Goal: Check status: Check status

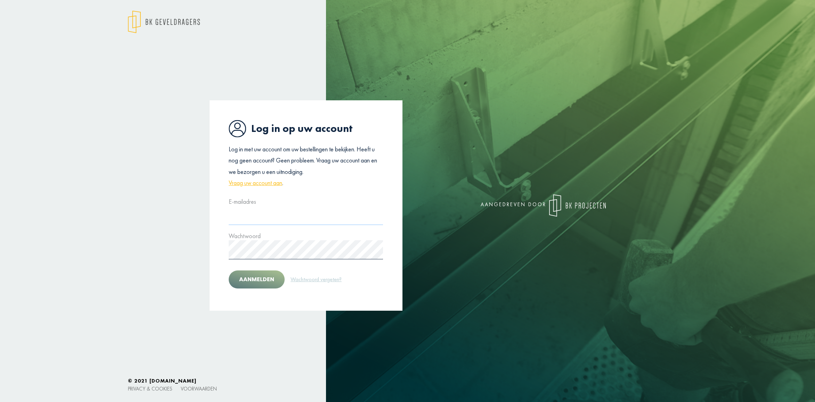
type input "**********"
click at [251, 278] on button "Aanmelden" at bounding box center [257, 280] width 56 height 18
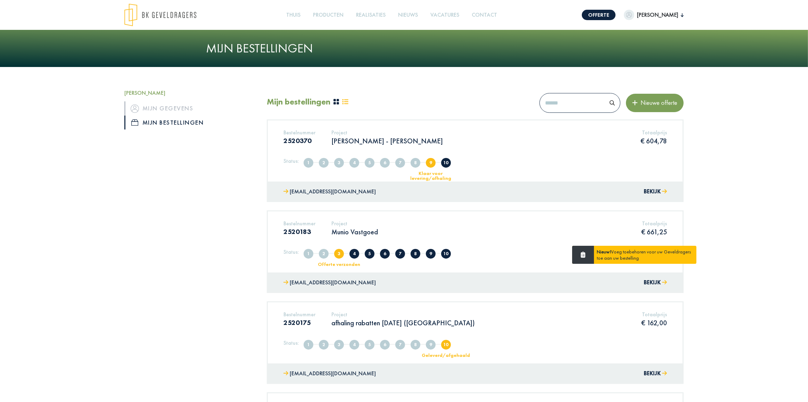
click at [428, 164] on span "9" at bounding box center [431, 163] width 10 height 10
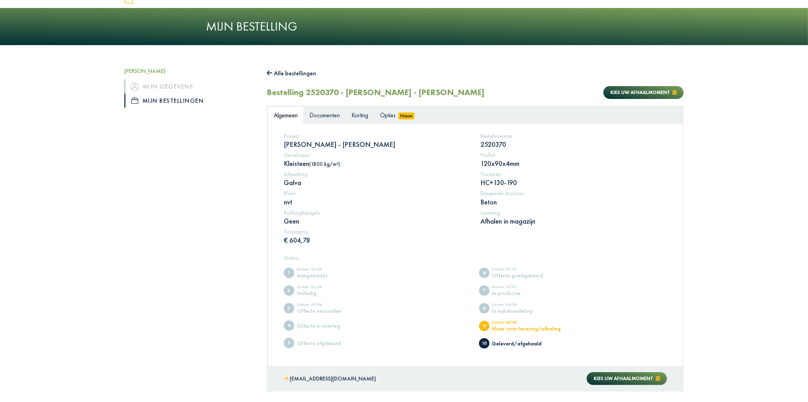
scroll to position [43, 0]
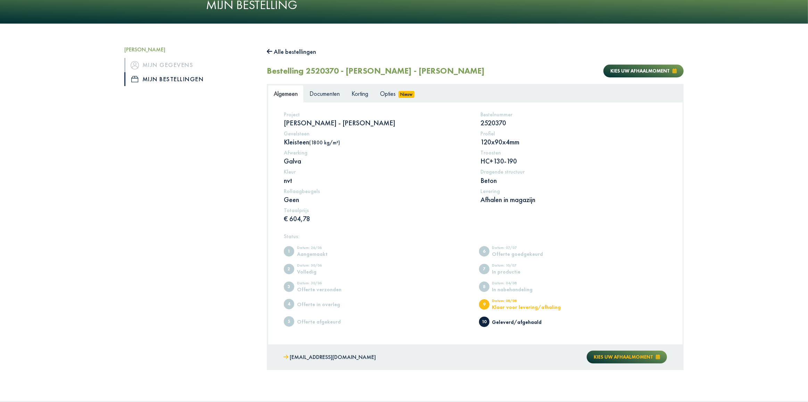
click at [615, 358] on span "Kies uw afhaalmoment" at bounding box center [623, 357] width 59 height 6
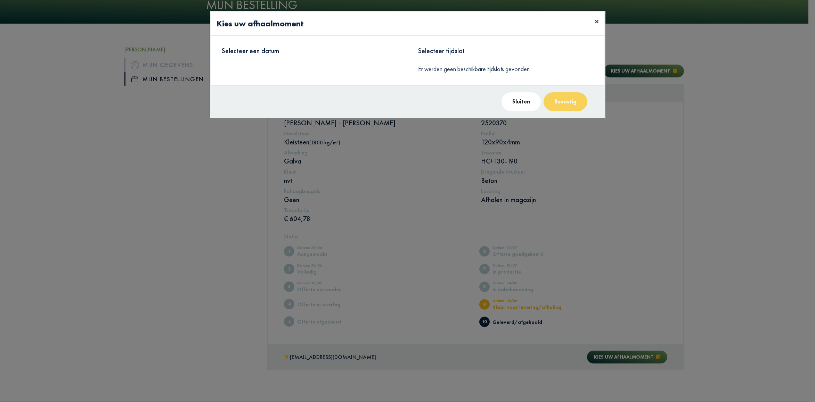
click at [596, 20] on span "×" at bounding box center [597, 21] width 4 height 11
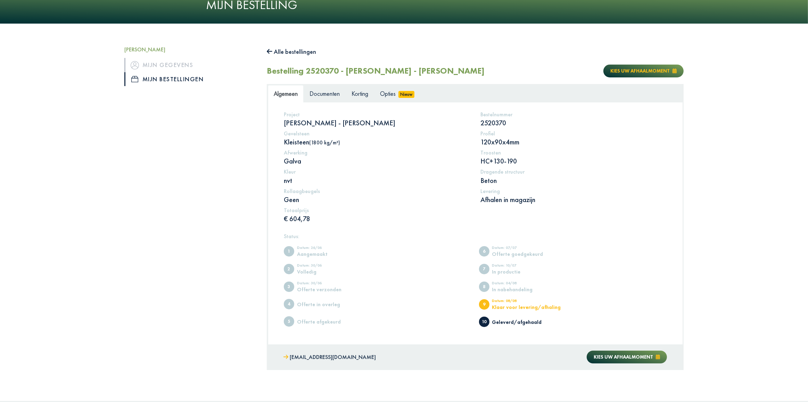
click at [645, 68] on span "Kies uw afhaalmoment" at bounding box center [640, 71] width 59 height 6
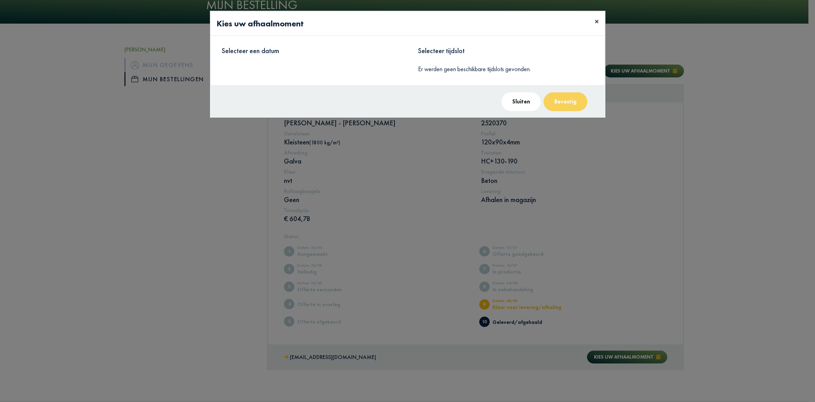
click at [596, 23] on span "×" at bounding box center [597, 21] width 4 height 11
